Goal: Task Accomplishment & Management: Complete application form

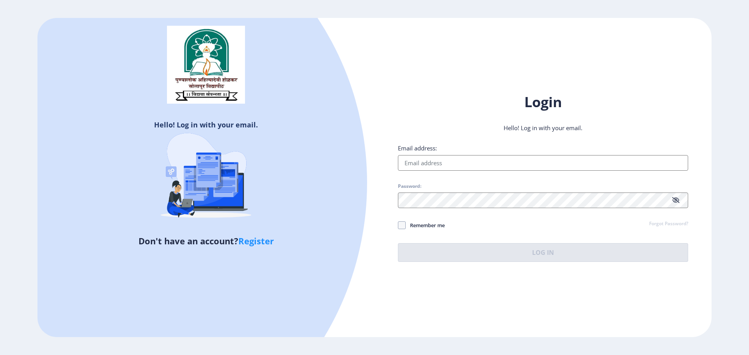
click at [495, 161] on input "Email address:" at bounding box center [543, 163] width 290 height 16
type input "[EMAIL_ADDRESS][DOMAIN_NAME]"
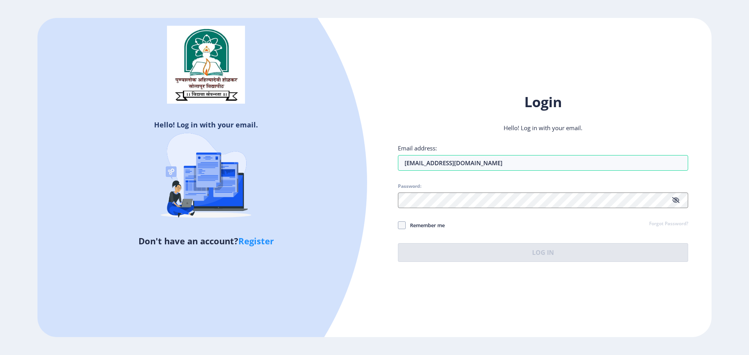
click at [261, 243] on link "Register" at bounding box center [255, 241] width 35 height 12
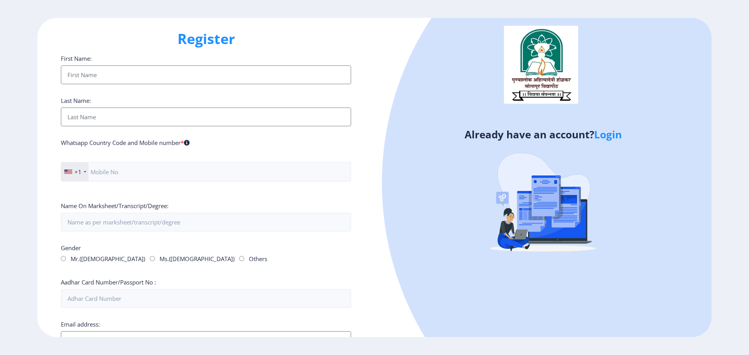
click at [215, 76] on input "First Name:" at bounding box center [206, 75] width 290 height 19
type input "Saurabh"
type input "Dhon"
type input "3612286180"
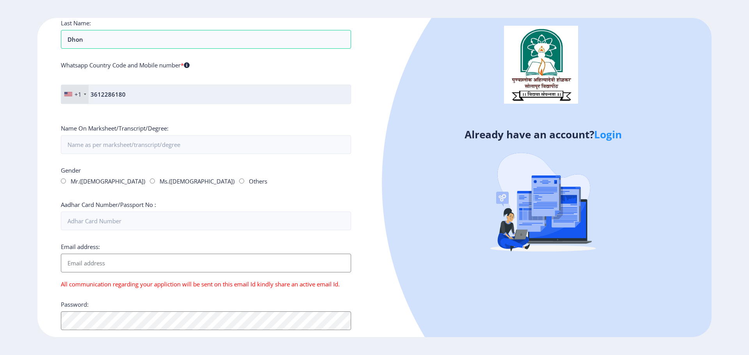
scroll to position [78, 0]
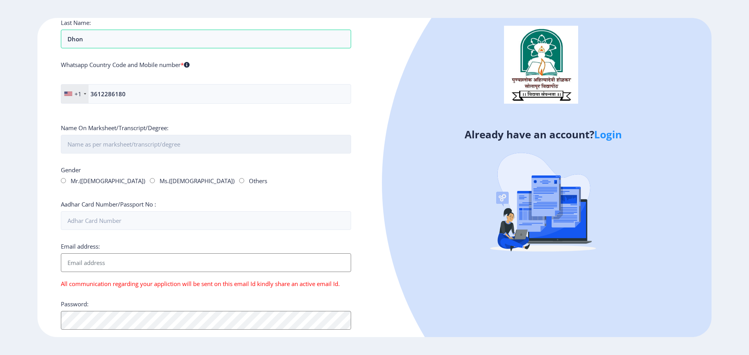
click at [171, 151] on input "First Name:" at bounding box center [206, 144] width 290 height 19
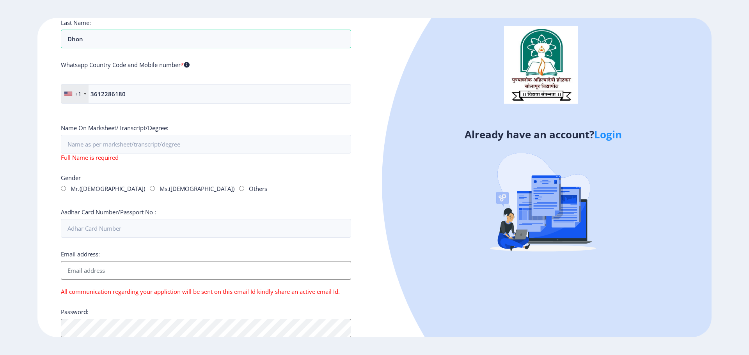
click at [227, 188] on div "Gender Mr.([DEMOGRAPHIC_DATA]) Ms.([DEMOGRAPHIC_DATA]) Others" at bounding box center [206, 185] width 290 height 22
click at [64, 190] on input "Mr.([DEMOGRAPHIC_DATA])" at bounding box center [63, 188] width 5 height 5
radio input "true"
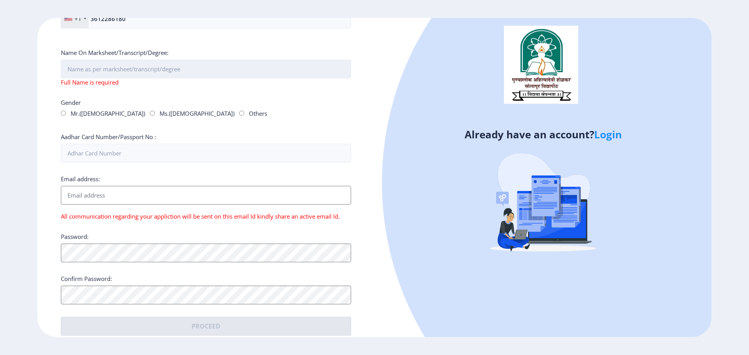
scroll to position [163, 0]
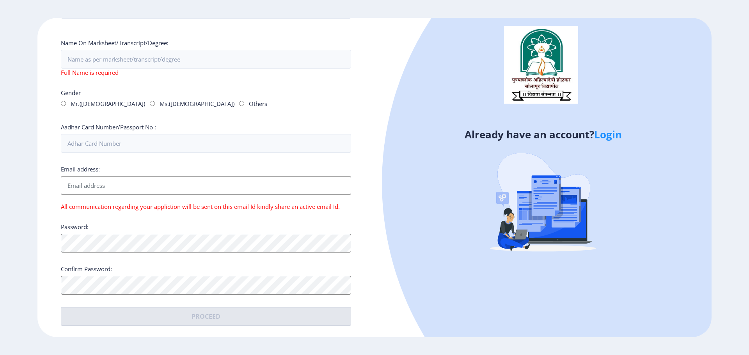
click at [100, 186] on input "Email address:" at bounding box center [206, 185] width 290 height 19
type input "[EMAIL_ADDRESS][DOMAIN_NAME]"
type input "Saurabh Dhon"
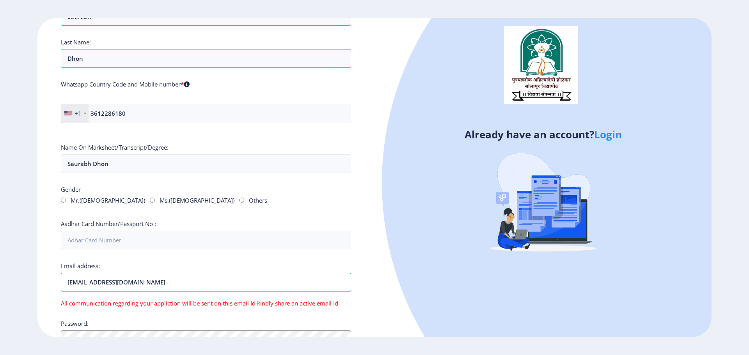
scroll to position [59, 0]
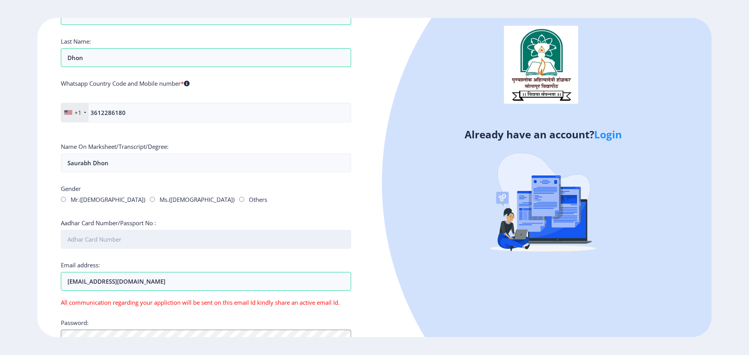
click at [130, 239] on input "Aadhar Card Number/Passport No :" at bounding box center [206, 239] width 290 height 19
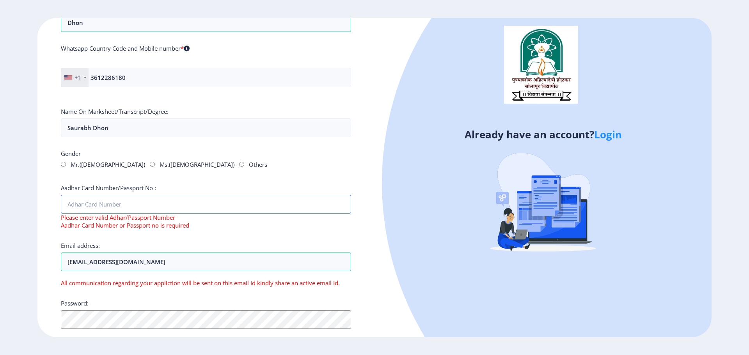
scroll to position [99, 0]
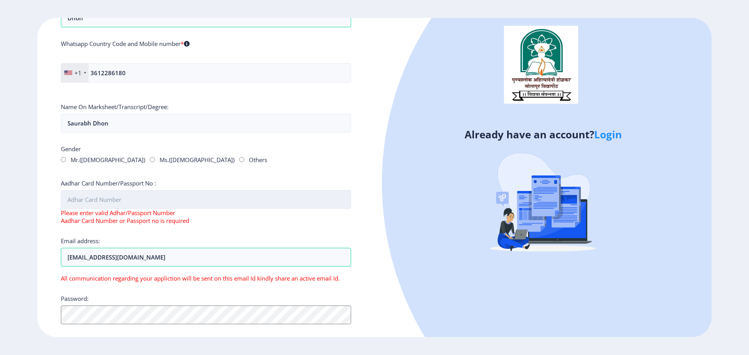
click at [245, 193] on input "Aadhar Card Number/Passport No :" at bounding box center [206, 199] width 290 height 19
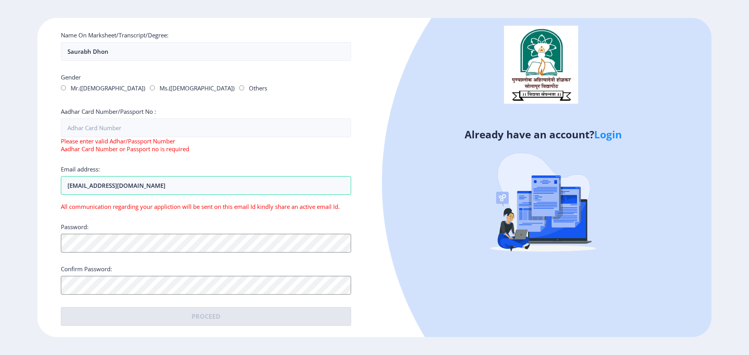
scroll to position [0, 0]
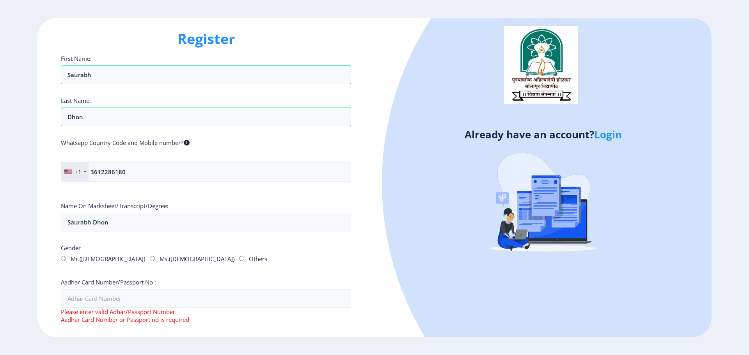
click at [613, 136] on link "Login" at bounding box center [608, 135] width 28 height 14
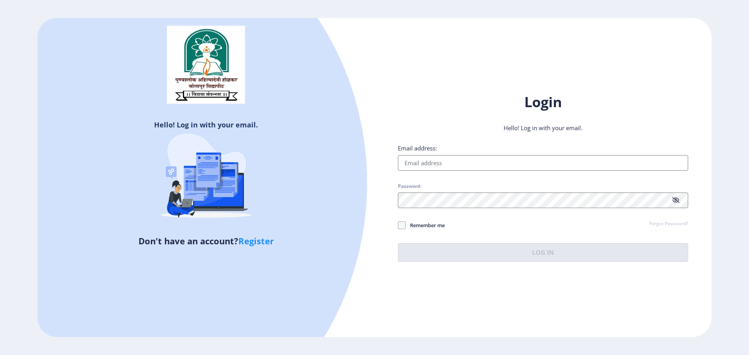
click at [532, 162] on input "Email address:" at bounding box center [543, 163] width 290 height 16
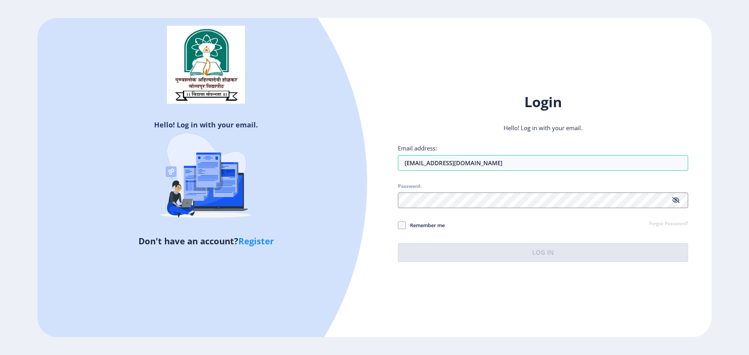
click at [502, 154] on div "Email address: [EMAIL_ADDRESS][DOMAIN_NAME]" at bounding box center [543, 157] width 290 height 27
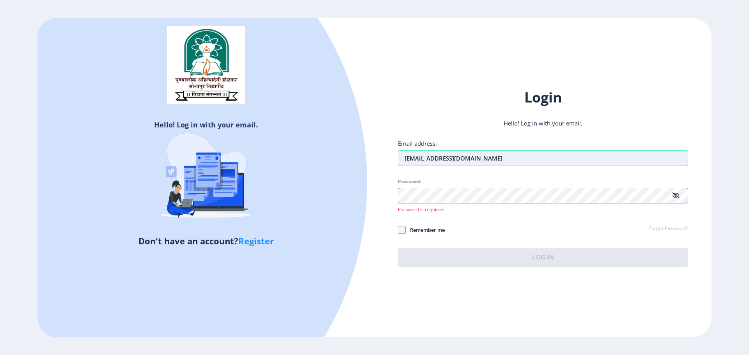
click at [497, 159] on input "[EMAIL_ADDRESS][DOMAIN_NAME]" at bounding box center [543, 159] width 290 height 16
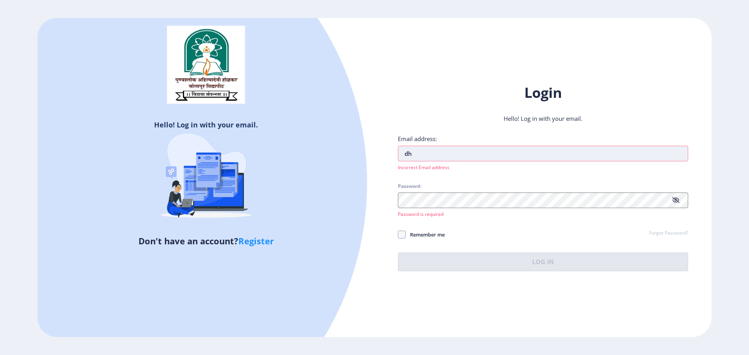
type input "d"
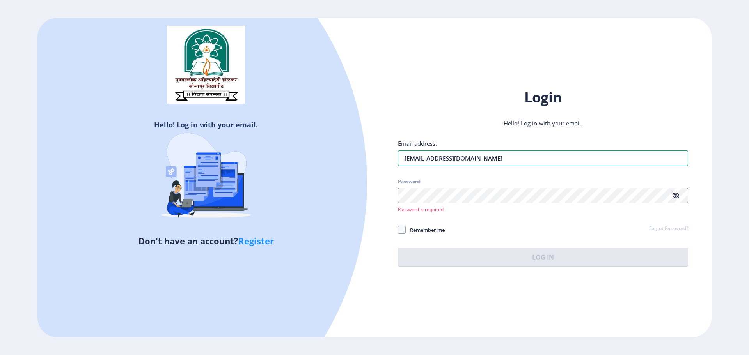
type input "[EMAIL_ADDRESS][DOMAIN_NAME]"
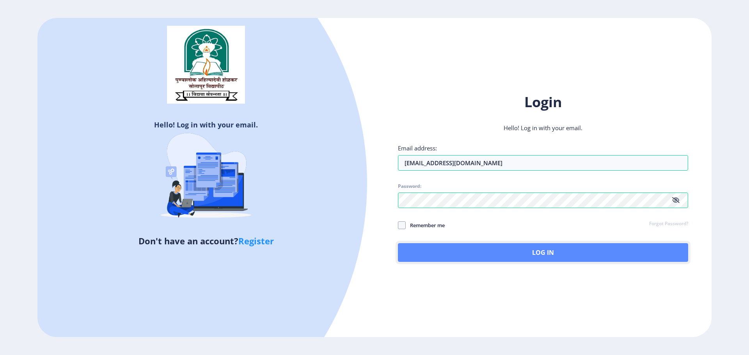
click at [519, 250] on button "Log In" at bounding box center [543, 252] width 290 height 19
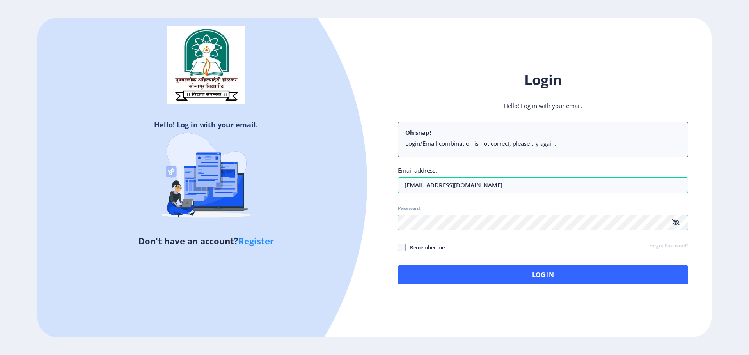
click at [256, 247] on link "Register" at bounding box center [255, 241] width 35 height 12
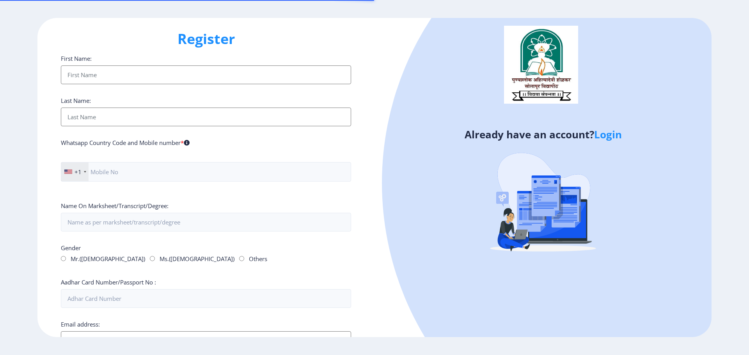
click at [156, 79] on input "First Name:" at bounding box center [206, 75] width 290 height 19
type input "Saurabh"
type input "Dhon"
type input "3612286180"
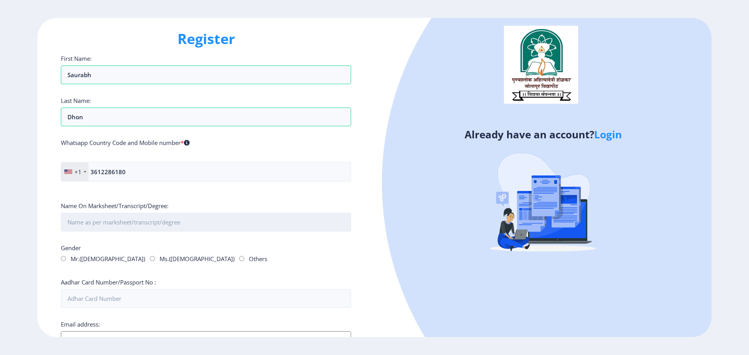
click at [130, 223] on input "First Name:" at bounding box center [206, 222] width 290 height 19
type input "[PERSON_NAME]"
click at [62, 256] on input "Mr.([DEMOGRAPHIC_DATA])" at bounding box center [63, 258] width 5 height 5
radio input "true"
click at [262, 250] on div "Gender Mr.([DEMOGRAPHIC_DATA]) Ms.([DEMOGRAPHIC_DATA]) Others" at bounding box center [206, 255] width 290 height 22
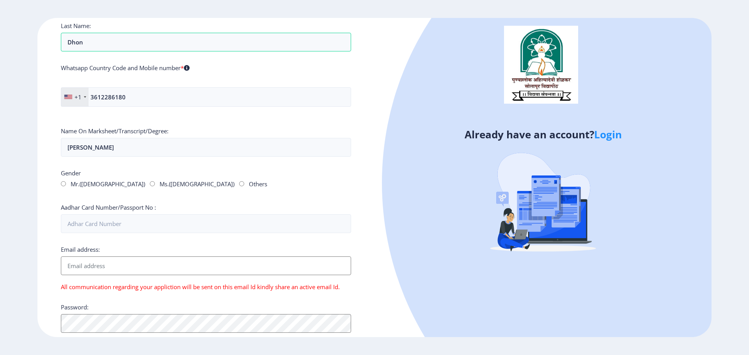
scroll to position [75, 0]
click at [197, 268] on input "Email address:" at bounding box center [206, 265] width 290 height 19
type input "[EMAIL_ADDRESS][DOMAIN_NAME]"
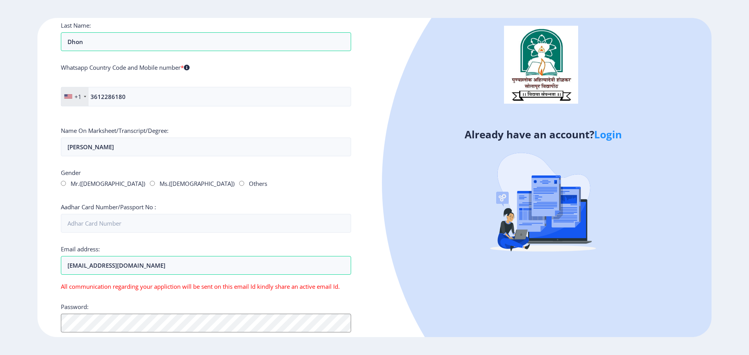
click at [369, 232] on div "Register First Name: Saurabh Last Name: Dhon Whatsapp Country Code and Mobile n…" at bounding box center [205, 178] width 337 height 320
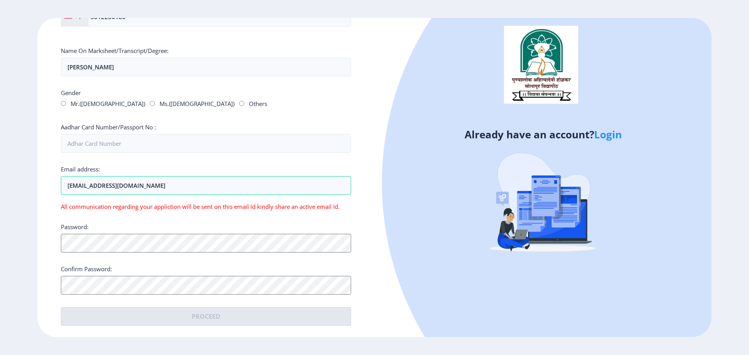
scroll to position [155, 0]
click at [192, 146] on input "Aadhar Card Number/Passport No :" at bounding box center [206, 143] width 290 height 19
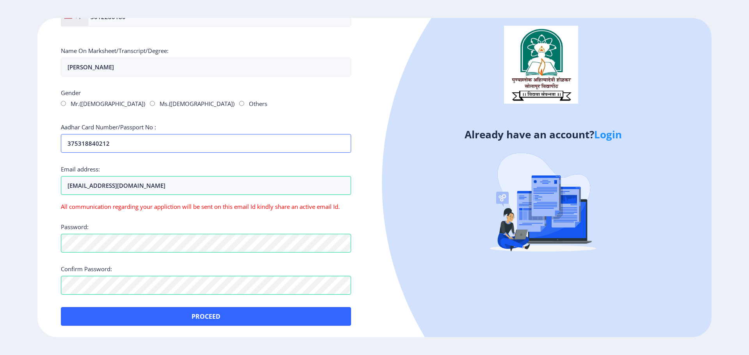
type input "375318840212"
click at [256, 181] on input "[EMAIL_ADDRESS][DOMAIN_NAME]" at bounding box center [206, 185] width 290 height 19
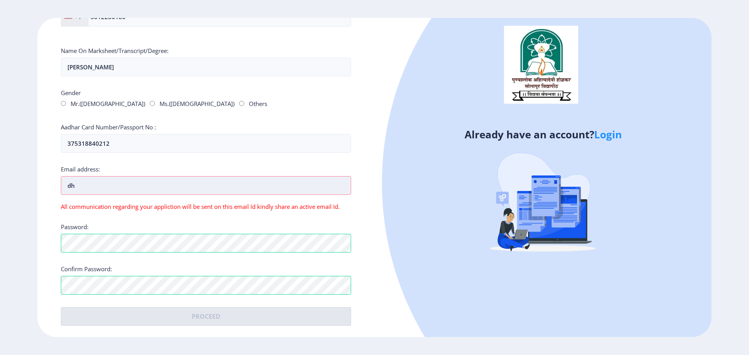
type input "d"
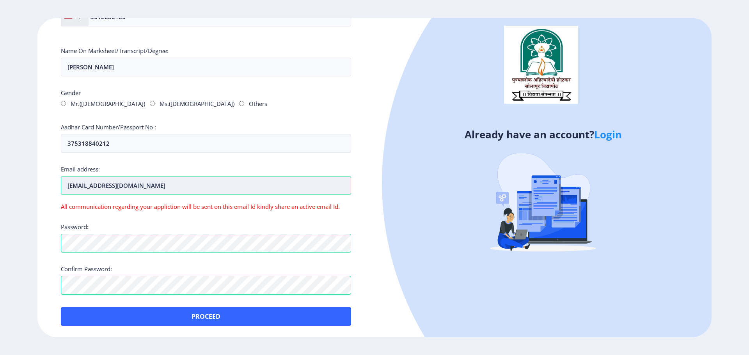
type input "[EMAIL_ADDRESS][DOMAIN_NAME]"
click at [351, 162] on div "Register First Name: Saurabh Last Name: Dhon Whatsapp Country Code and Mobile n…" at bounding box center [205, 178] width 337 height 320
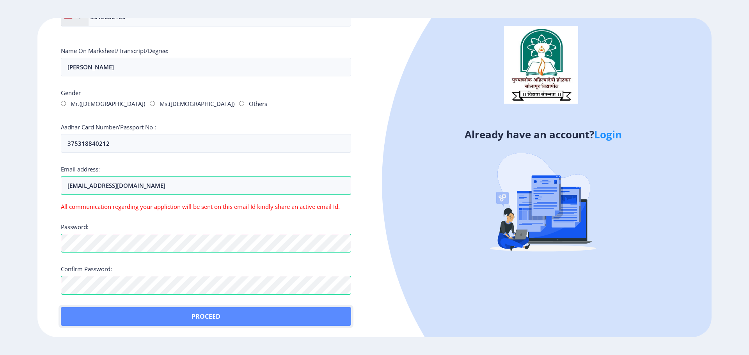
click at [250, 315] on button "Proceed" at bounding box center [206, 316] width 290 height 19
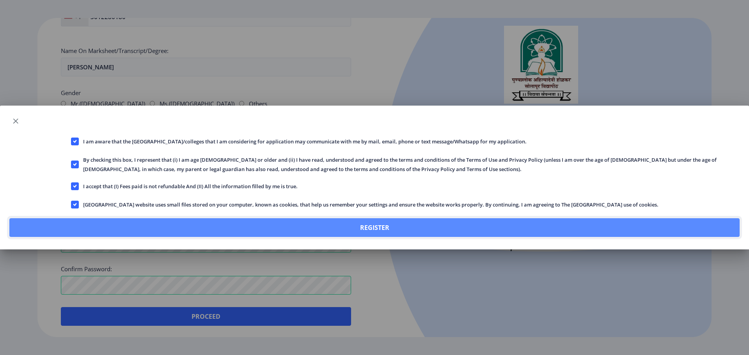
click at [396, 223] on button "Register" at bounding box center [374, 227] width 730 height 19
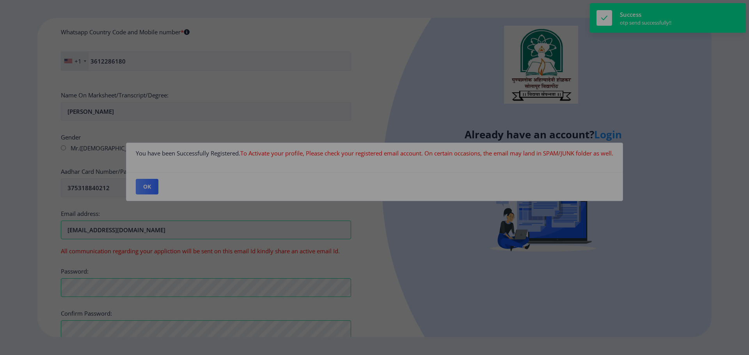
scroll to position [200, 0]
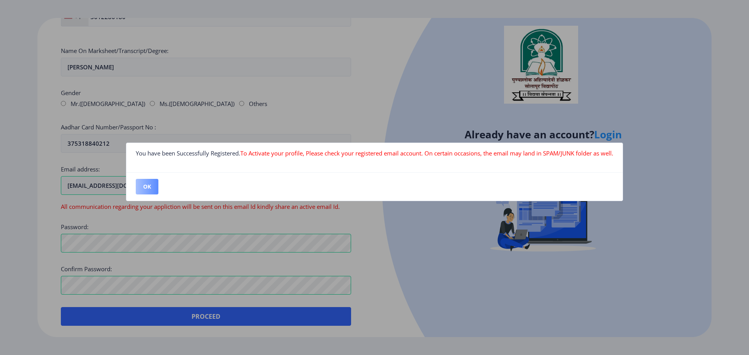
click at [146, 185] on button "OK" at bounding box center [147, 187] width 23 height 16
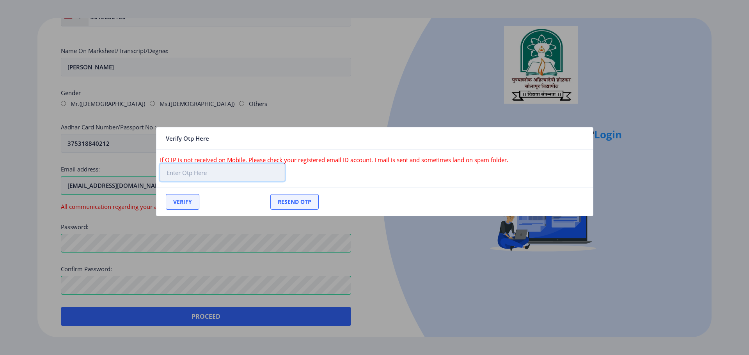
click at [203, 176] on input "text" at bounding box center [222, 173] width 125 height 18
paste input "388088"
type input "388088"
click at [187, 202] on button "Verify" at bounding box center [183, 202] width 34 height 16
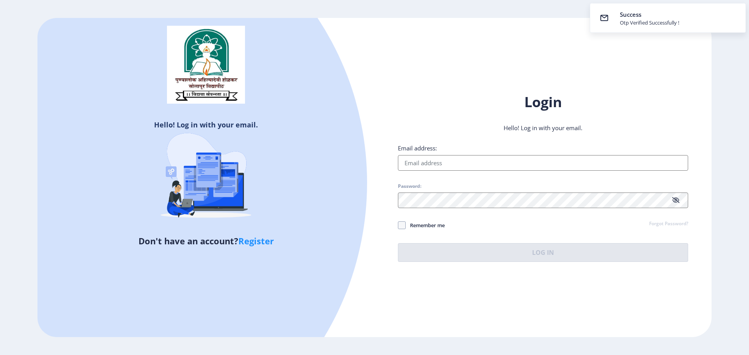
type input "[EMAIL_ADDRESS][DOMAIN_NAME]"
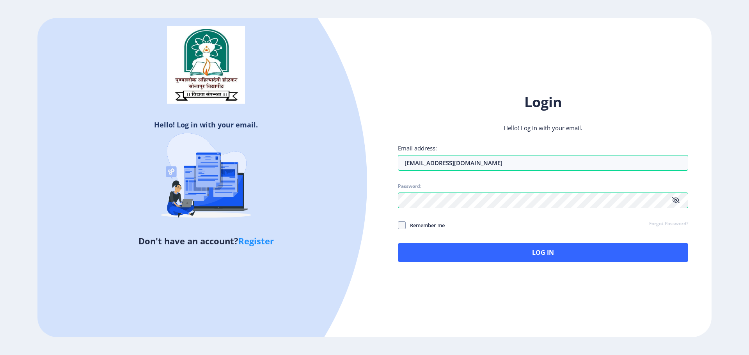
click at [428, 224] on span "Remember me" at bounding box center [425, 225] width 39 height 9
click at [398, 225] on input "Remember me" at bounding box center [398, 225] width 0 height 0
checkbox input "true"
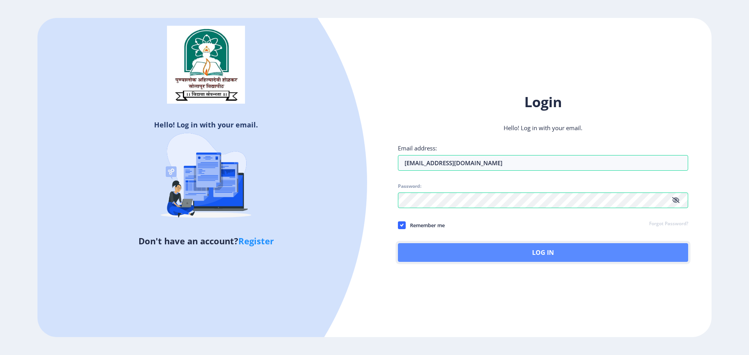
click at [548, 256] on button "Log In" at bounding box center [543, 252] width 290 height 19
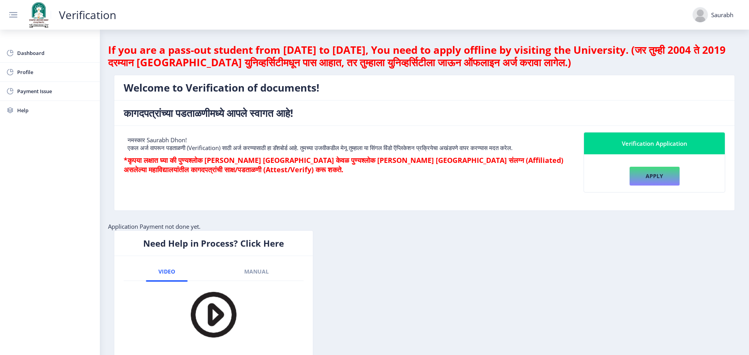
click at [671, 137] on nb-card-header "Verification Application" at bounding box center [654, 144] width 141 height 22
click at [653, 178] on button "Apply" at bounding box center [654, 177] width 51 height 20
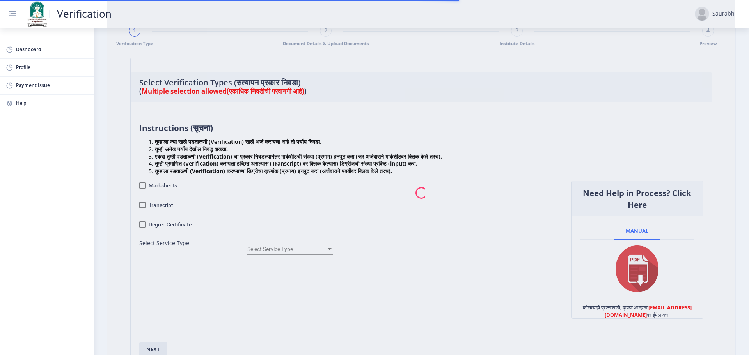
scroll to position [53, 0]
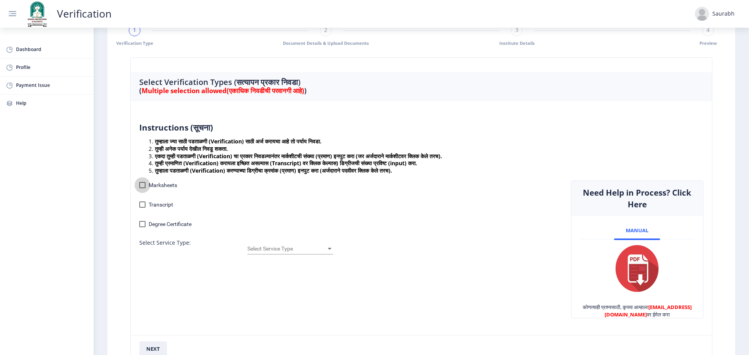
click at [141, 184] on div at bounding box center [142, 185] width 6 height 6
click at [142, 188] on input "Marksheets" at bounding box center [142, 188] width 0 height 0
checkbox input "true"
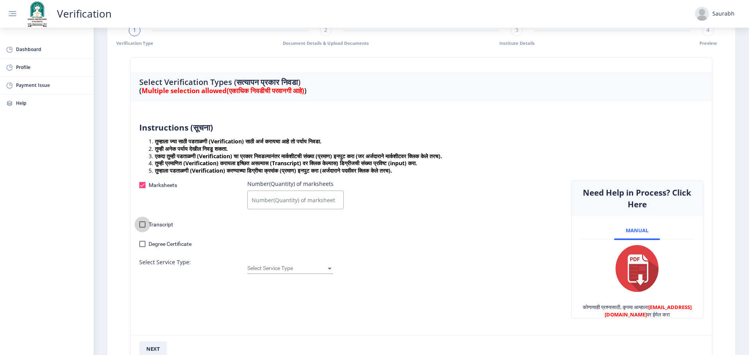
click at [145, 224] on div at bounding box center [142, 225] width 6 height 6
click at [142, 228] on input "Transcript" at bounding box center [142, 228] width 0 height 0
checkbox input "true"
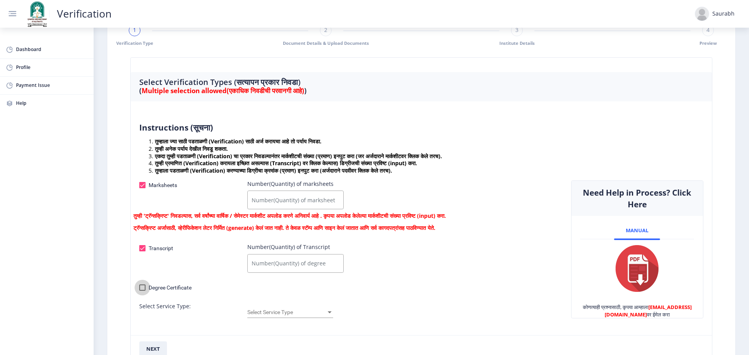
click at [144, 289] on div at bounding box center [142, 288] width 6 height 6
click at [142, 291] on input "Degree Certificate" at bounding box center [142, 291] width 0 height 0
checkbox input "true"
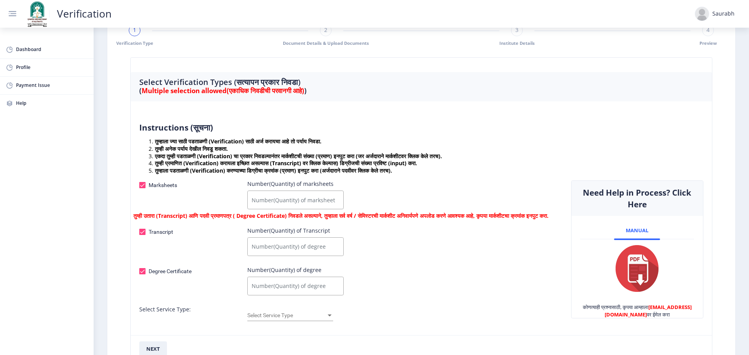
click at [333, 198] on input "Number(Quantity) of marksheets" at bounding box center [295, 200] width 96 height 19
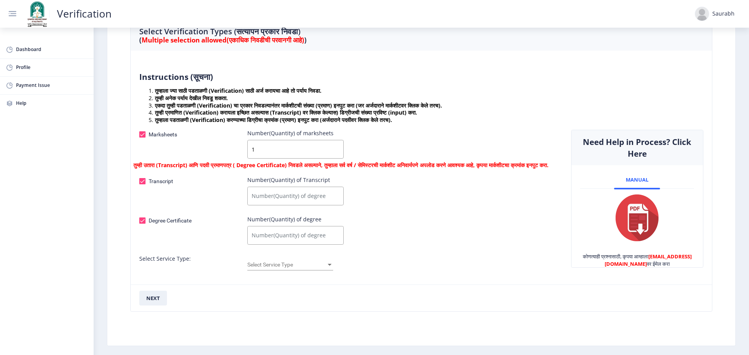
scroll to position [113, 0]
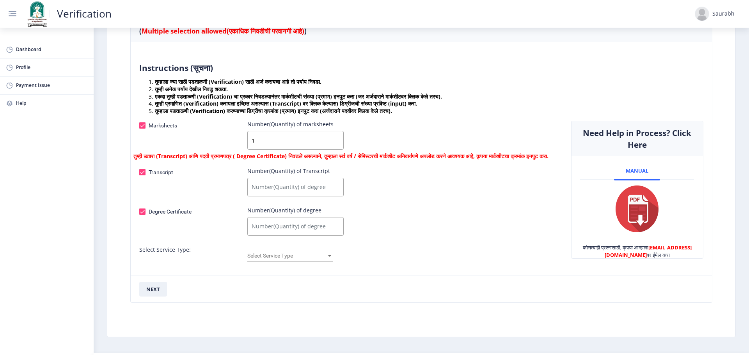
type input "1"
click at [328, 192] on input "Number(Quantity) of Transcript" at bounding box center [295, 187] width 96 height 19
type input "1"
click at [305, 234] on input "Number(Quantity) of degree" at bounding box center [295, 226] width 96 height 19
type input "1"
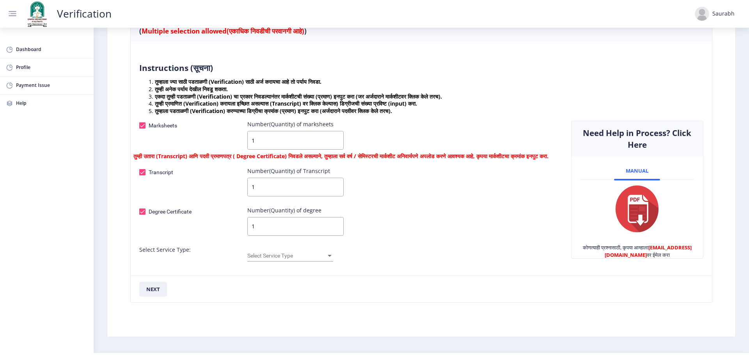
click at [372, 226] on div "Degree Certificate Number(Quantity) of degree 1" at bounding box center [349, 223] width 432 height 32
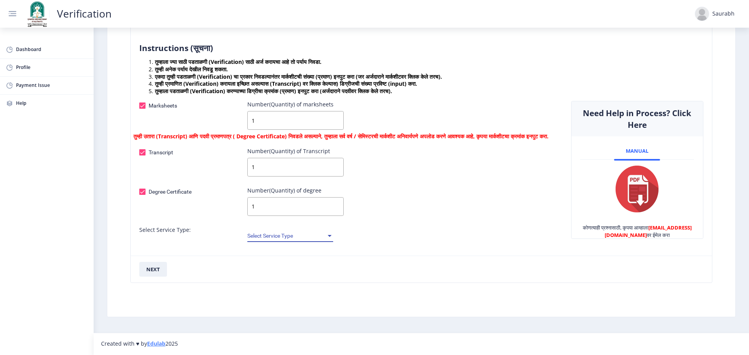
click at [326, 238] on div at bounding box center [329, 236] width 7 height 6
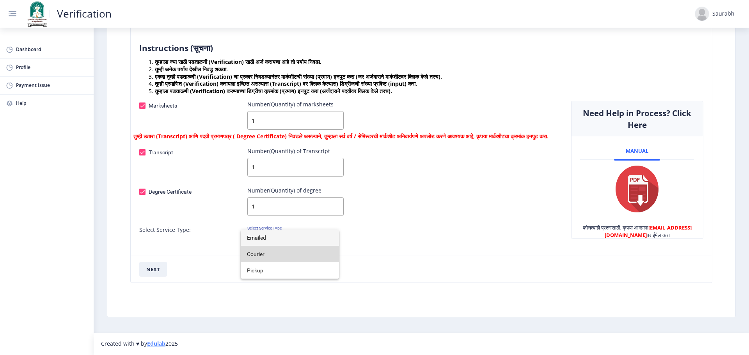
click at [307, 259] on span "Courier" at bounding box center [290, 254] width 86 height 16
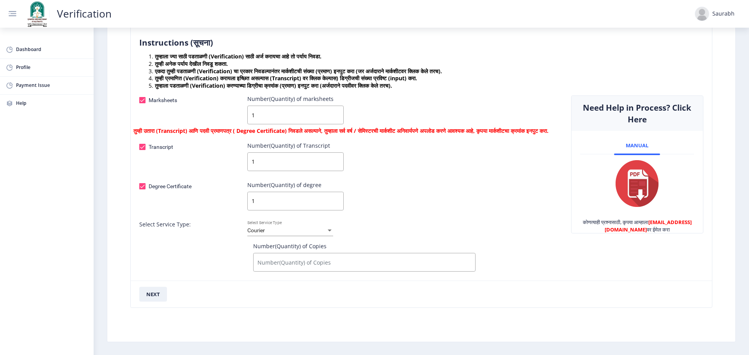
click at [307, 272] on input "Number(Quantity) of Copies" at bounding box center [364, 262] width 222 height 19
type input "1"
click at [160, 298] on button "next" at bounding box center [153, 294] width 28 height 15
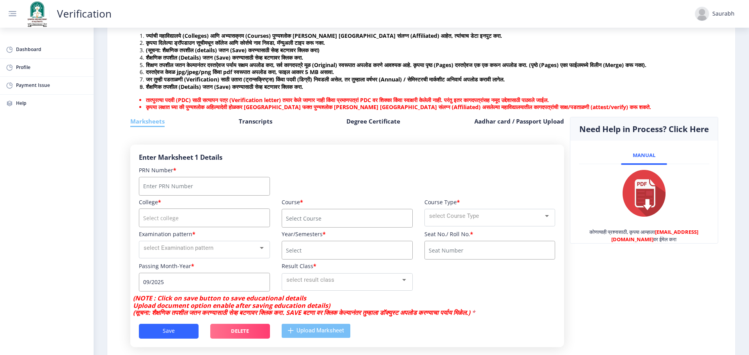
click at [203, 196] on input "Number" at bounding box center [204, 186] width 131 height 19
paste input "2014032500247711"
type input "2014032500247711"
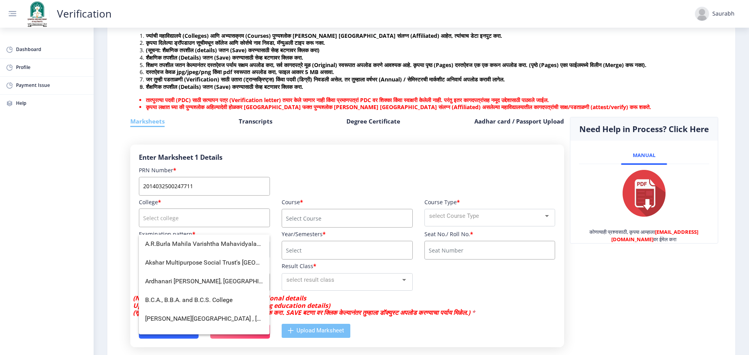
click at [175, 227] on input "course" at bounding box center [204, 218] width 131 height 19
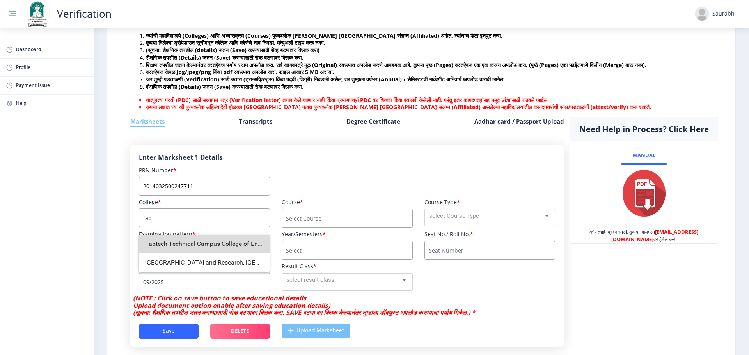
click at [208, 248] on span "Fabtech Technical Campus College of Engineering and Research" at bounding box center [204, 244] width 118 height 19
type input "Fabtech Technical Campus College of Engineering and Research"
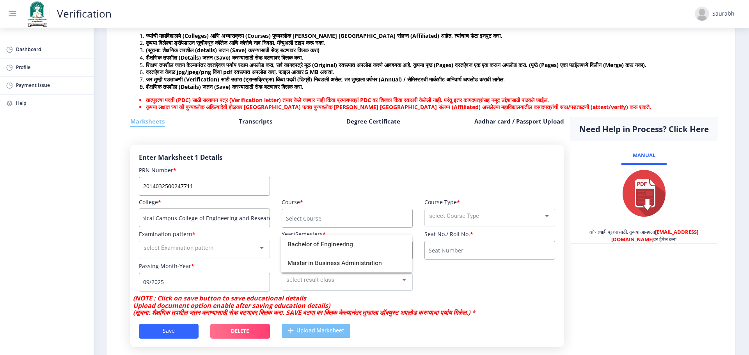
scroll to position [0, 0]
click at [306, 228] on input "course" at bounding box center [347, 218] width 131 height 19
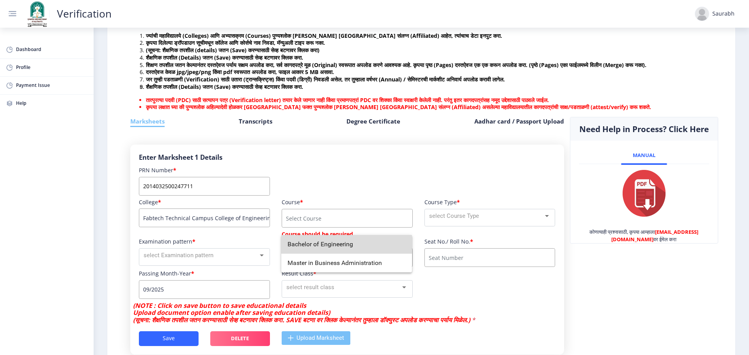
click at [316, 245] on span "Bachelor of Engineering" at bounding box center [347, 244] width 118 height 19
type input "Bachelor of Engineering"
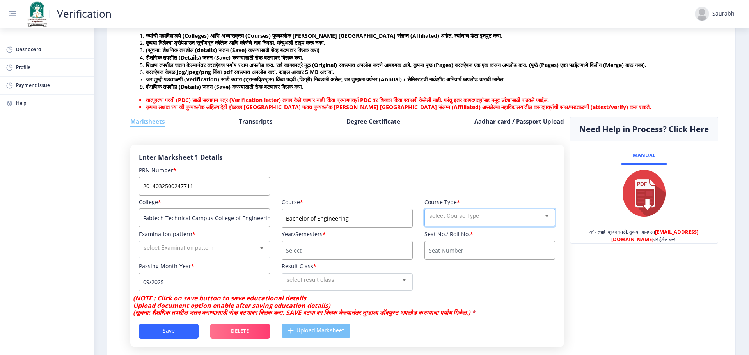
click at [476, 220] on span "select Course Type" at bounding box center [454, 216] width 50 height 7
click at [471, 223] on span "Regular" at bounding box center [488, 224] width 121 height 18
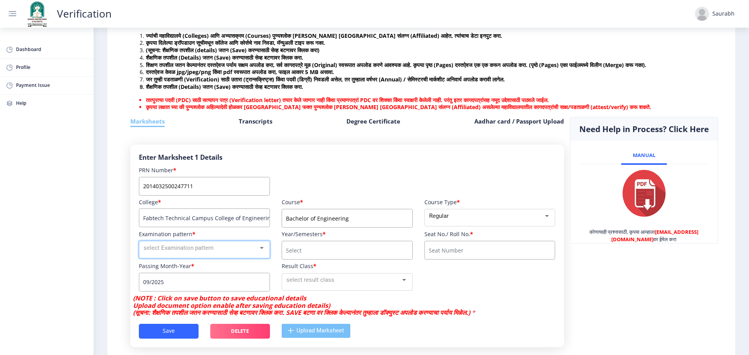
click at [238, 253] on div "select Examination pattern" at bounding box center [201, 248] width 114 height 9
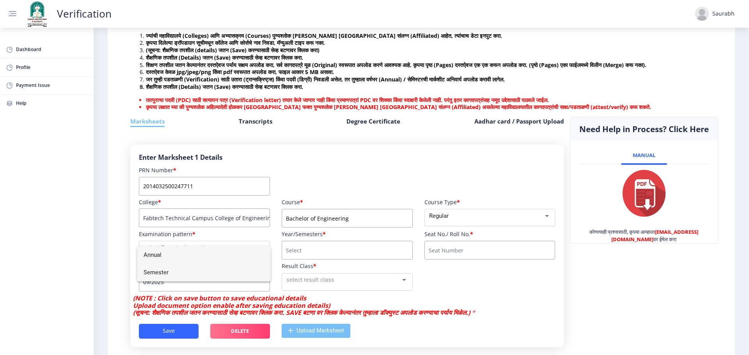
click at [218, 275] on span "Semester" at bounding box center [204, 273] width 121 height 18
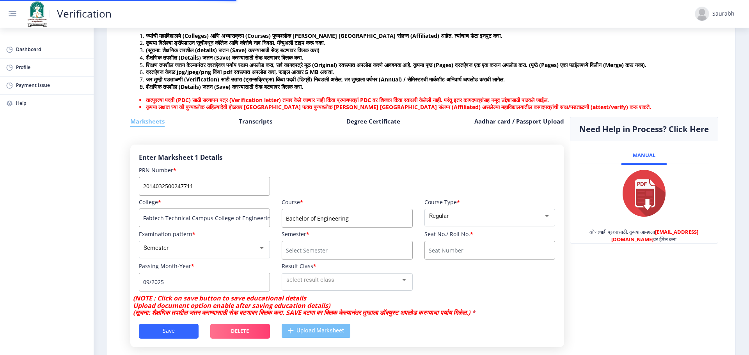
click at [307, 259] on input "course" at bounding box center [347, 250] width 131 height 19
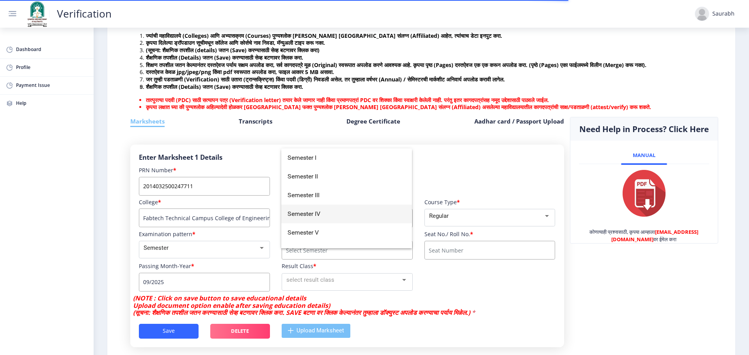
scroll to position [50, 0]
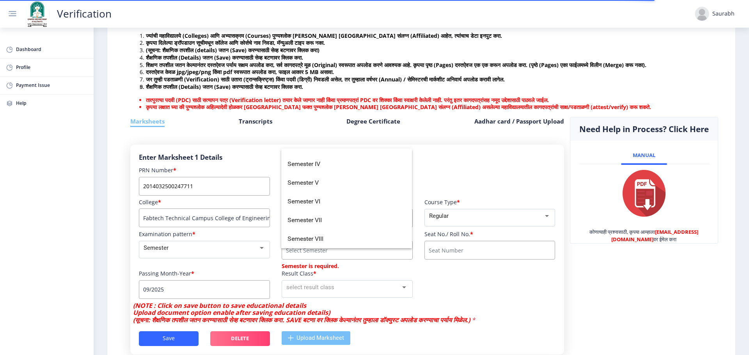
click at [451, 281] on div "College * Fabtech Technical Campus College of Engineering and Research Course *…" at bounding box center [347, 250] width 428 height 103
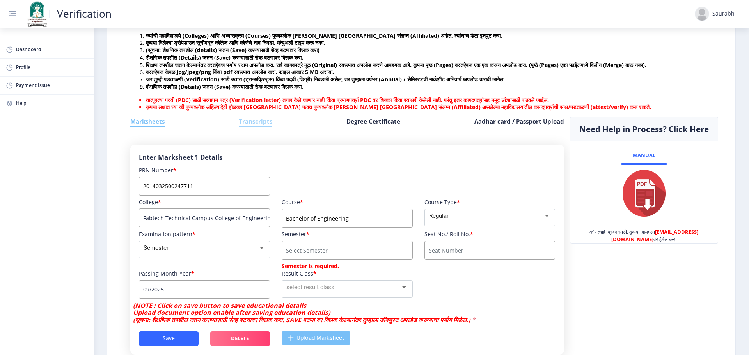
click at [256, 127] on h6 "Transcripts" at bounding box center [256, 122] width 34 height 10
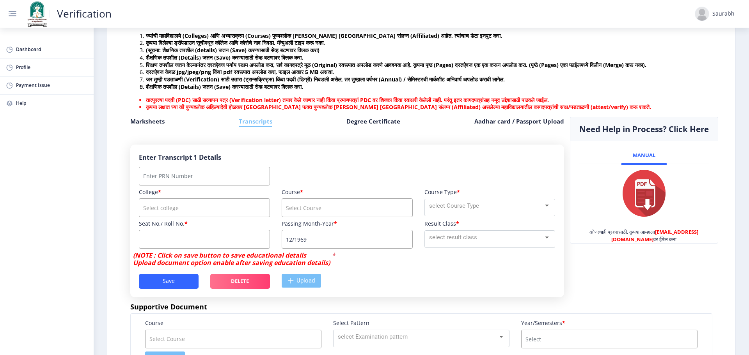
click at [220, 174] on div "Enter Transcript 1 Details College * Course * Course Type * select Course Type …" at bounding box center [347, 221] width 434 height 153
click at [218, 178] on input "Number" at bounding box center [204, 176] width 131 height 19
paste input "2014032500247711"
type input "2014032500247711"
click at [187, 217] on input "course" at bounding box center [204, 208] width 131 height 19
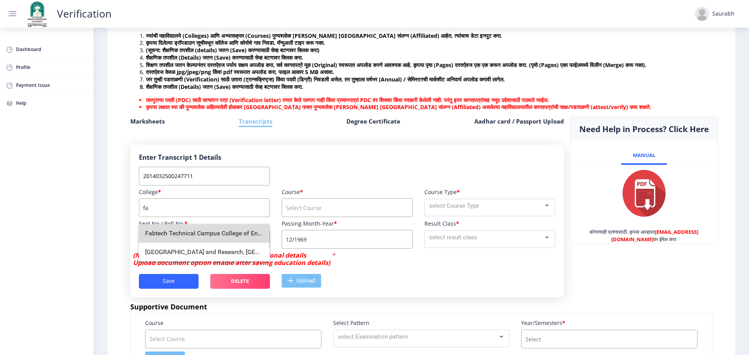
click at [193, 237] on span "Fabtech Technical Campus College of Engineering and Research" at bounding box center [204, 233] width 118 height 19
type input "Fabtech Technical Campus College of Engineering and Research"
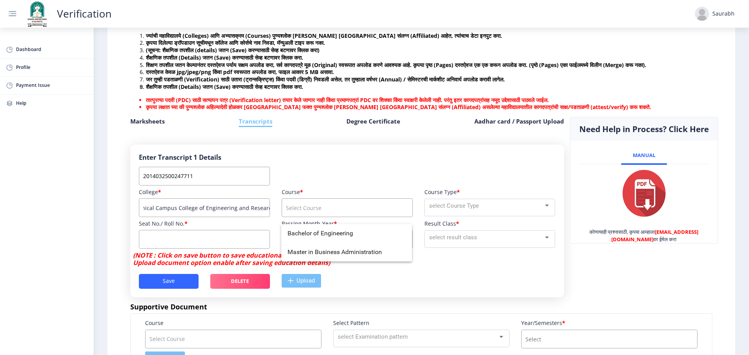
scroll to position [0, 0]
click at [326, 215] on input "course" at bounding box center [347, 208] width 131 height 19
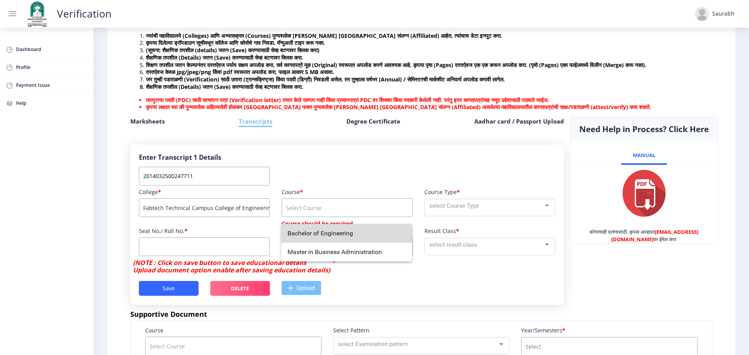
click at [330, 233] on span "Bachelor of Engineering" at bounding box center [347, 233] width 118 height 19
type input "Bachelor of Engineering"
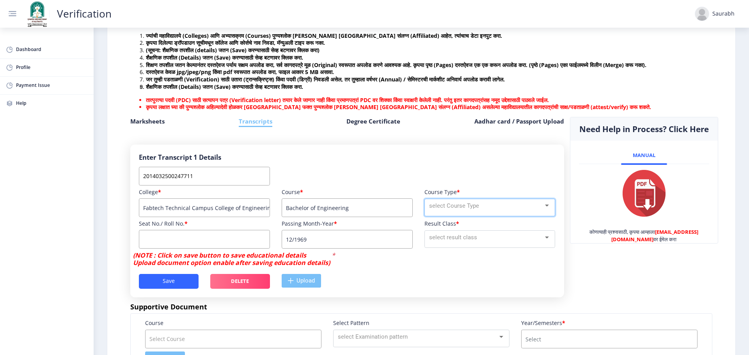
click at [488, 211] on div "select Course Type" at bounding box center [486, 206] width 114 height 9
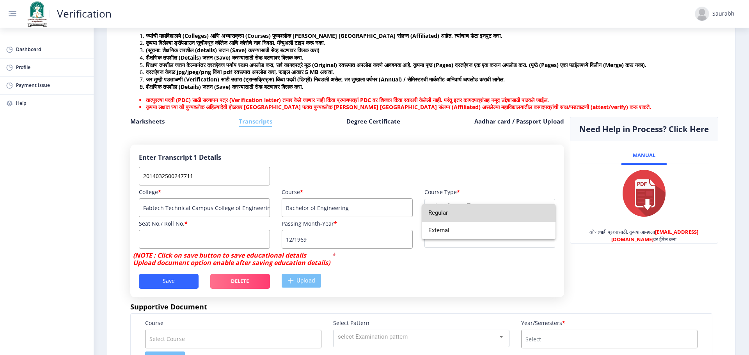
click at [474, 213] on span "Regular" at bounding box center [488, 213] width 121 height 18
click at [234, 249] on input at bounding box center [204, 239] width 131 height 19
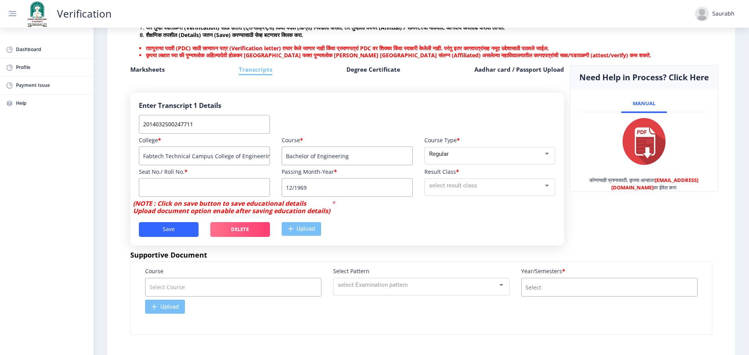
scroll to position [190, 0]
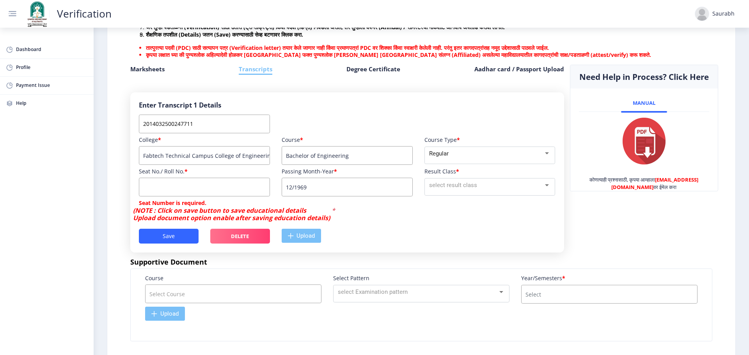
paste input "756581"
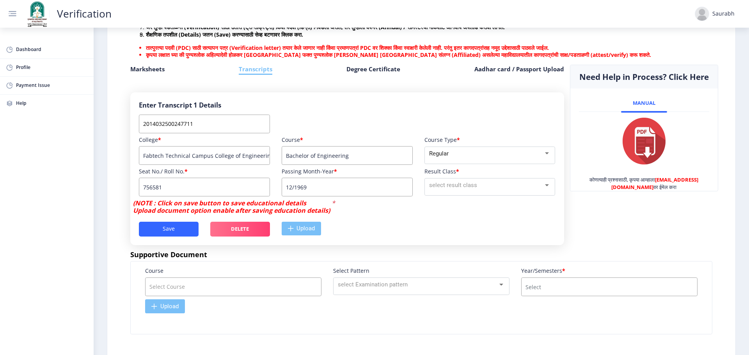
type input "756581"
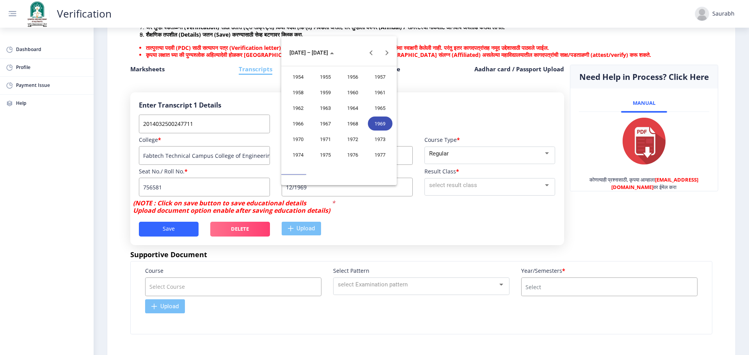
click at [336, 201] on nb-layout "Verification Saurabh Dashboard Profile Payment Issue Help आपली प्रक्रिया पूर्ण …" at bounding box center [374, 177] width 749 height 355
click at [336, 201] on div at bounding box center [374, 177] width 749 height 355
click at [314, 58] on button "[DATE] – [DATE]" at bounding box center [311, 53] width 57 height 16
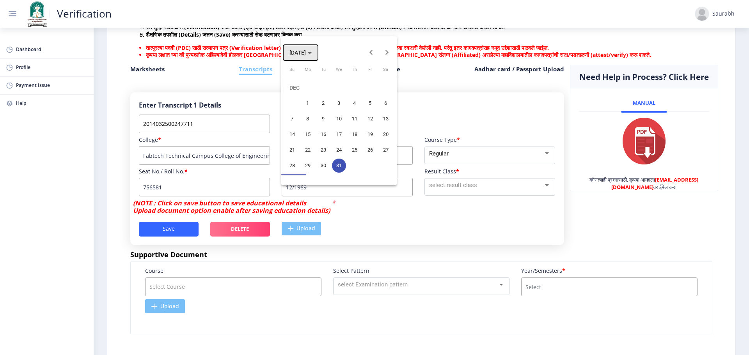
click at [310, 47] on button "[DATE]" at bounding box center [300, 53] width 35 height 16
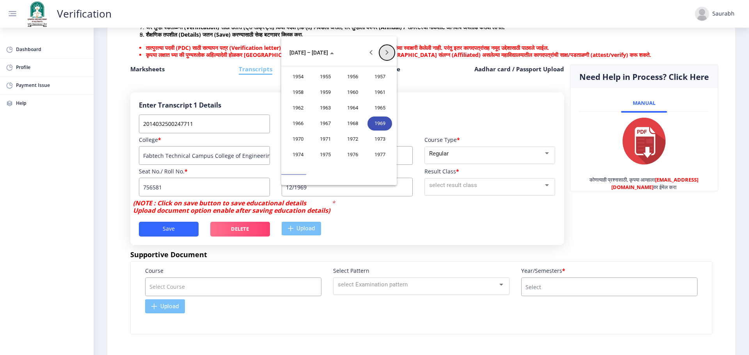
click at [385, 52] on button "Next 20 years" at bounding box center [387, 53] width 16 height 16
click at [297, 135] on div "2018" at bounding box center [298, 139] width 25 height 14
click at [302, 106] on div "MAY" at bounding box center [298, 108] width 25 height 14
type input "05/2018"
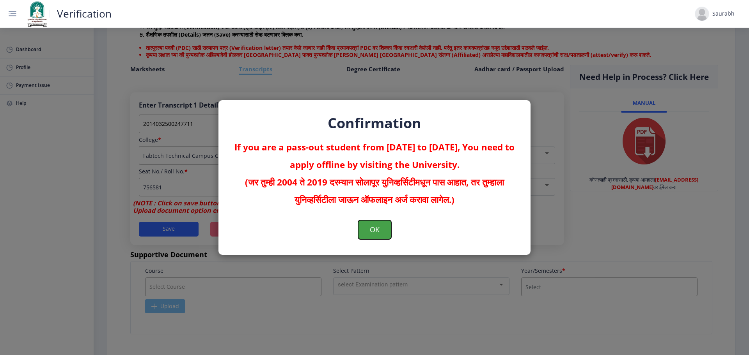
click at [378, 233] on button "OK" at bounding box center [374, 229] width 33 height 19
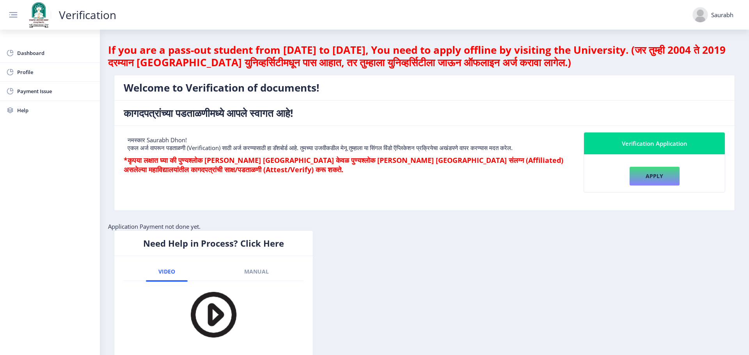
click at [718, 21] on div "Saurabh" at bounding box center [712, 15] width 41 height 16
click at [32, 51] on span "Dashboard" at bounding box center [55, 52] width 76 height 9
click at [721, 21] on div "Saurabh" at bounding box center [712, 15] width 41 height 16
click at [722, 76] on span "Log out" at bounding box center [713, 75] width 50 height 9
